Goal: Information Seeking & Learning: Learn about a topic

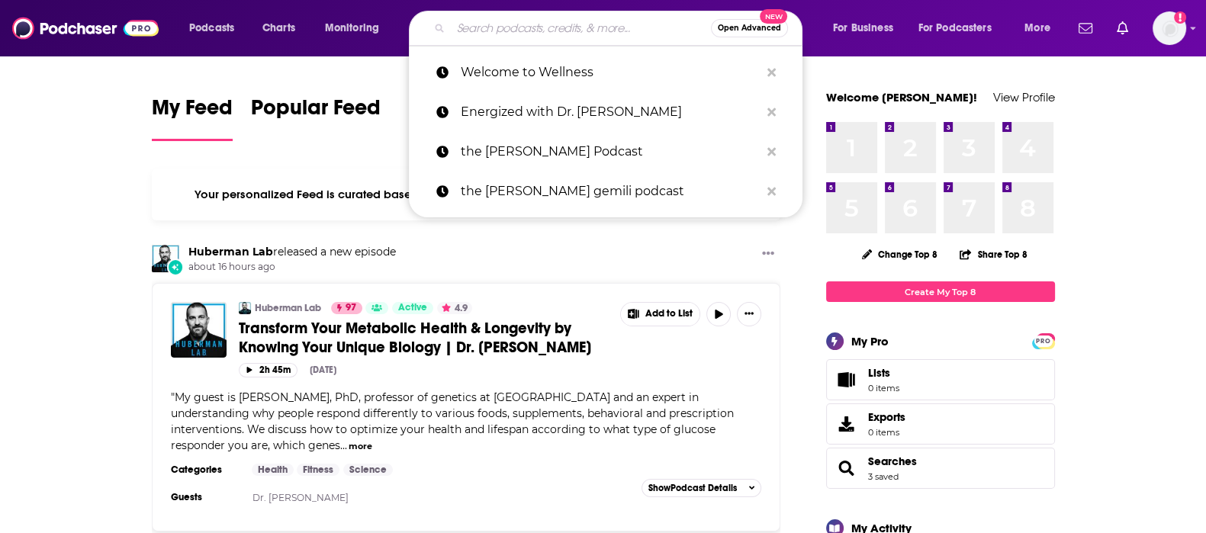
paste input "Uncover Your Eyes: The Truth About Health And Wellness"
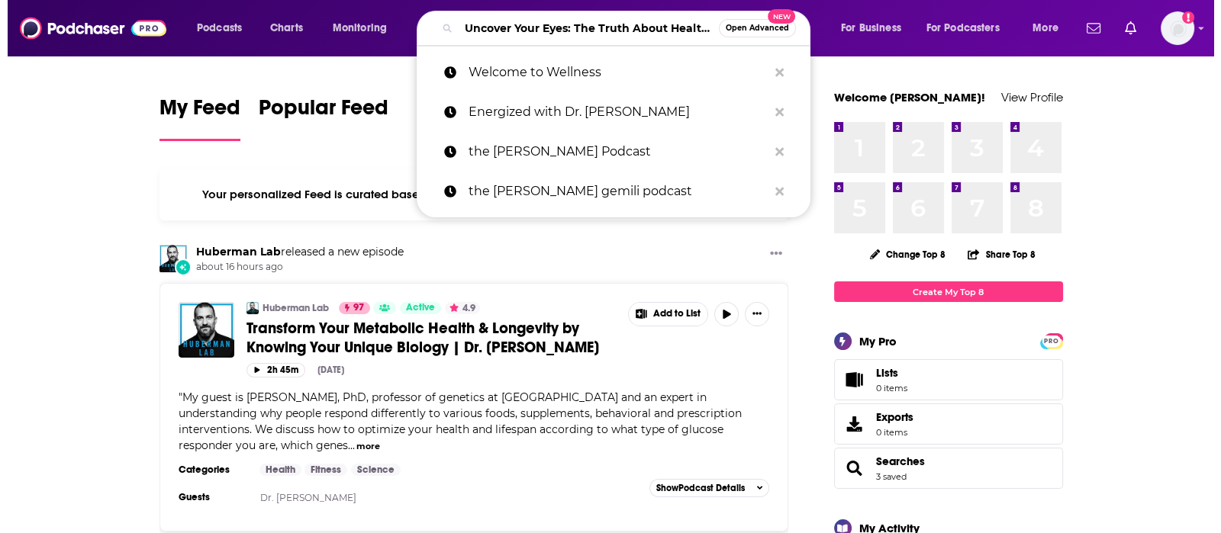
scroll to position [0, 105]
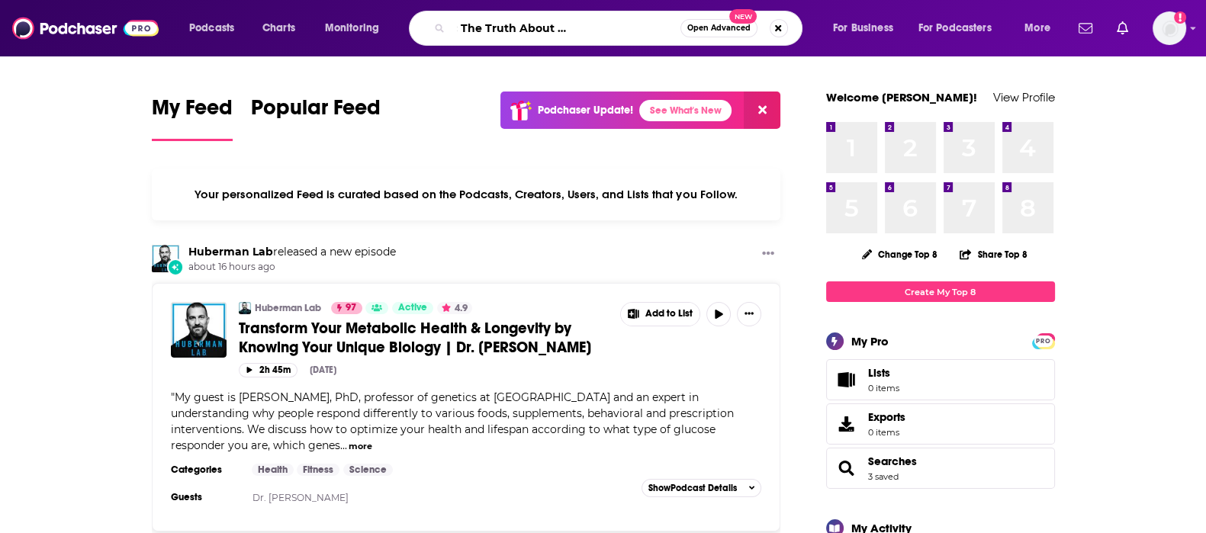
type input "Uncover Your Eyes: The Truth About Health And Wellness"
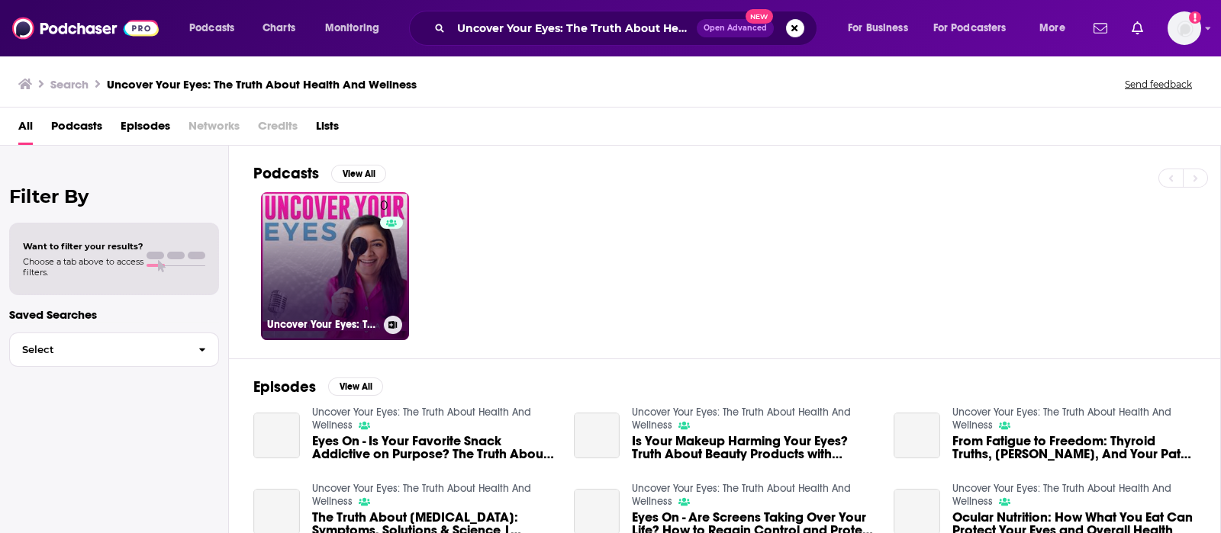
click at [327, 259] on link "0 Uncover Your Eyes: The Truth About Health And Wellness" at bounding box center [335, 266] width 148 height 148
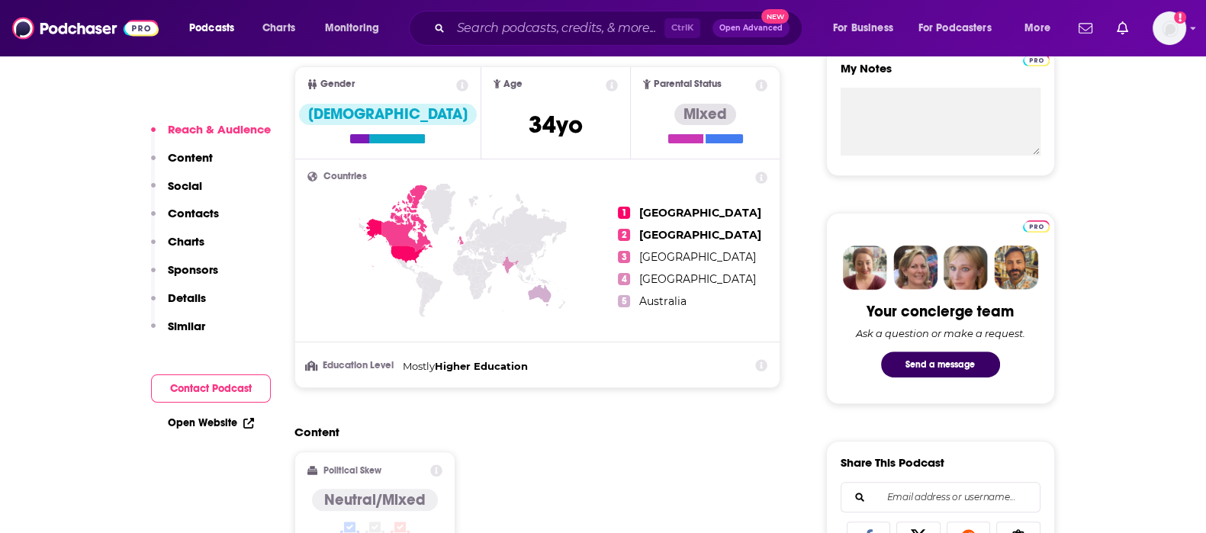
scroll to position [477, 0]
